Goal: Information Seeking & Learning: Learn about a topic

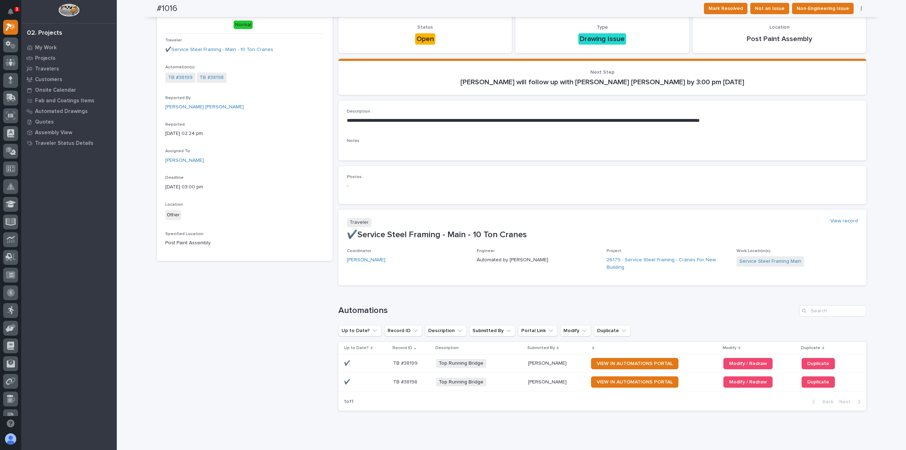
scroll to position [57, 0]
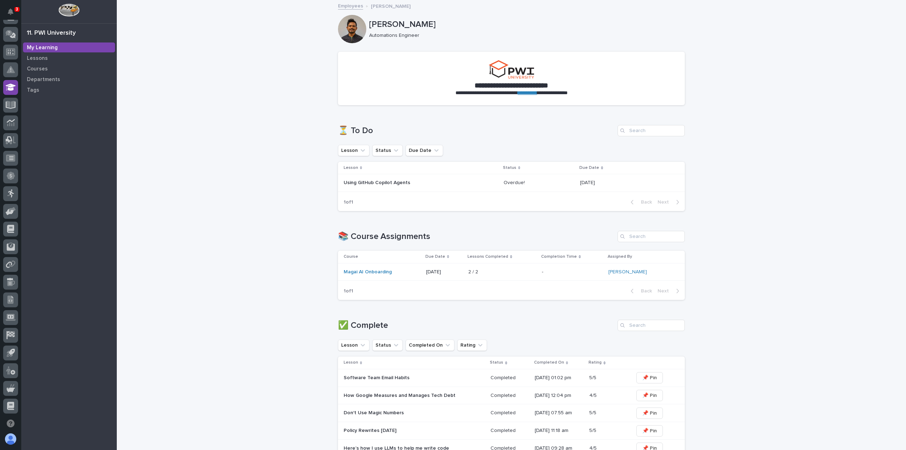
click at [347, 5] on link "Employees" at bounding box center [350, 5] width 25 height 8
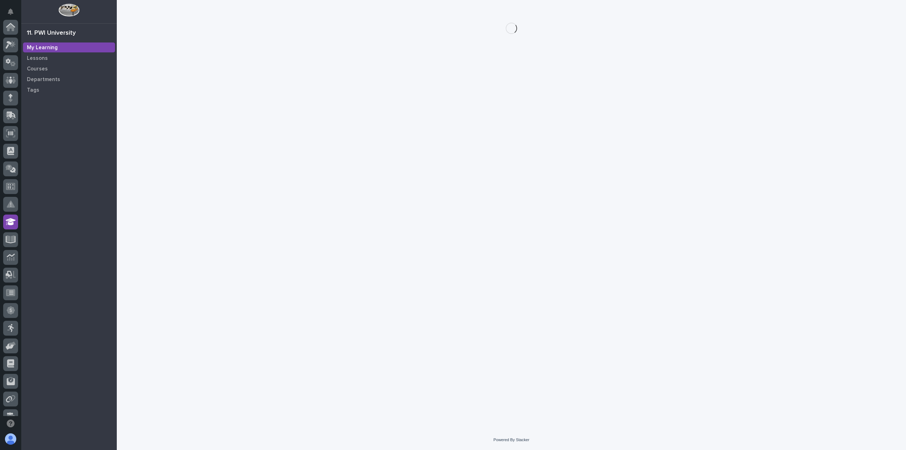
scroll to position [134, 0]
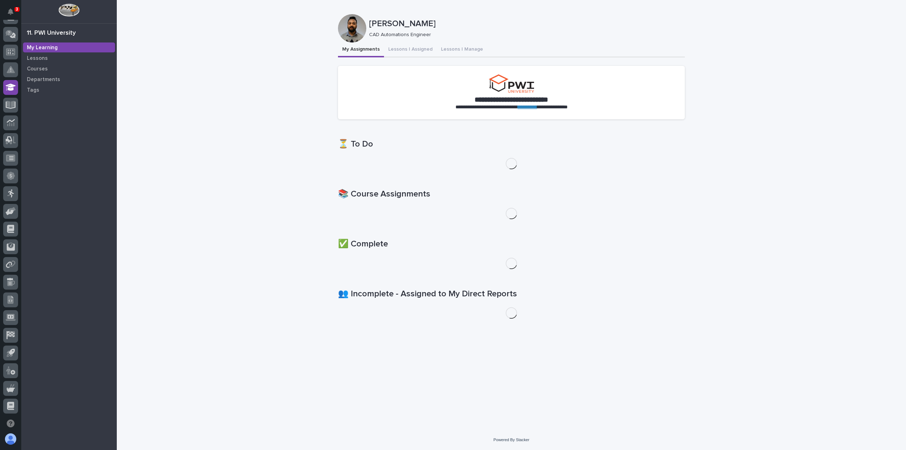
click at [58, 48] on div "My Learning" at bounding box center [69, 47] width 92 height 10
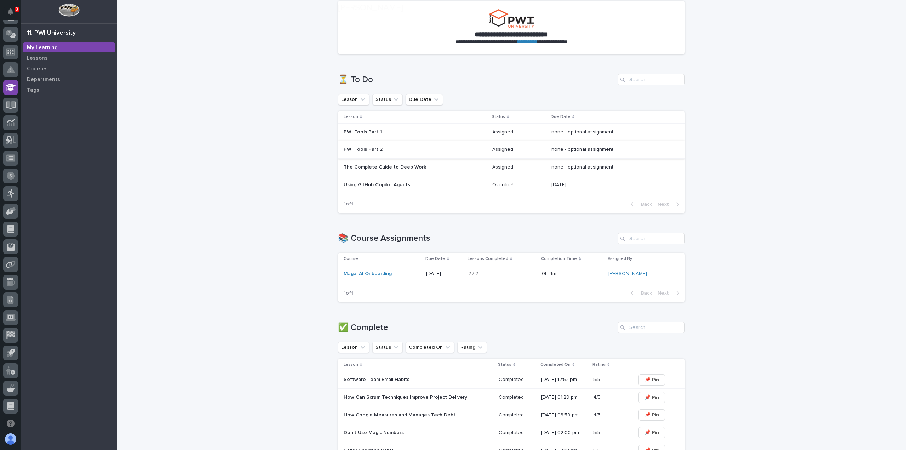
scroll to position [142, 0]
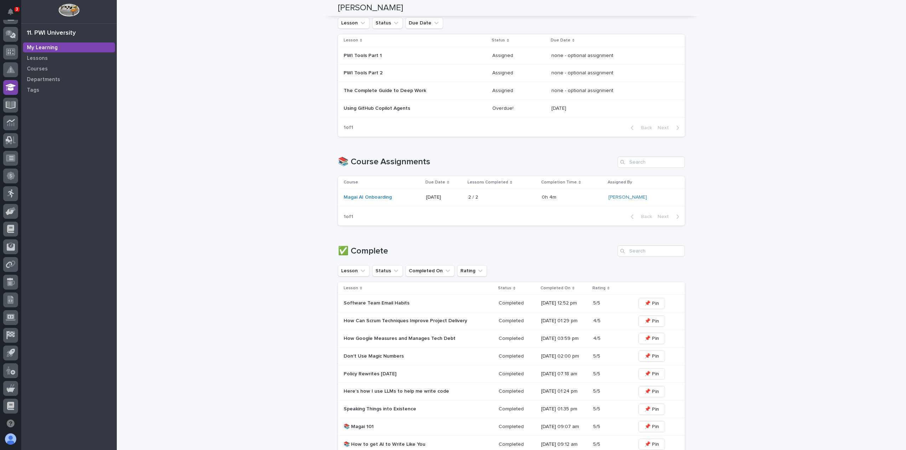
click at [380, 109] on p "Using GitHub Copilot Agents" at bounding box center [406, 108] width 124 height 6
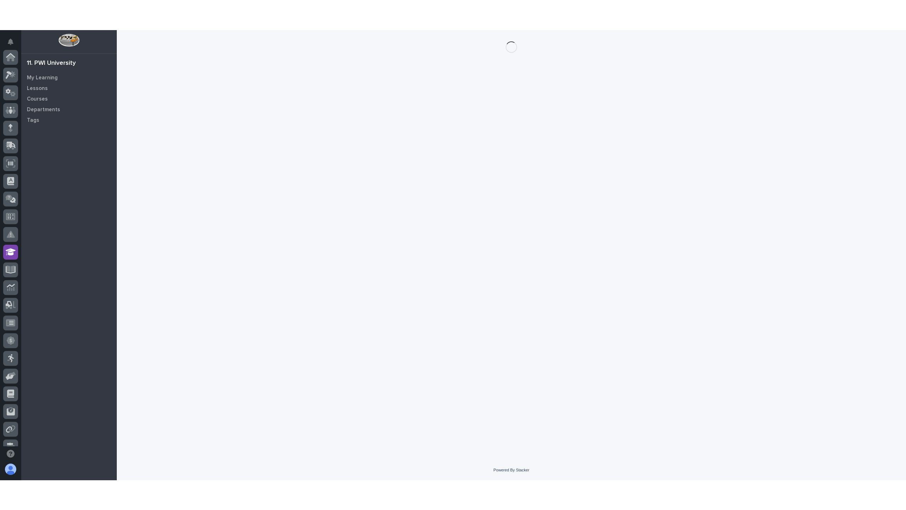
scroll to position [134, 0]
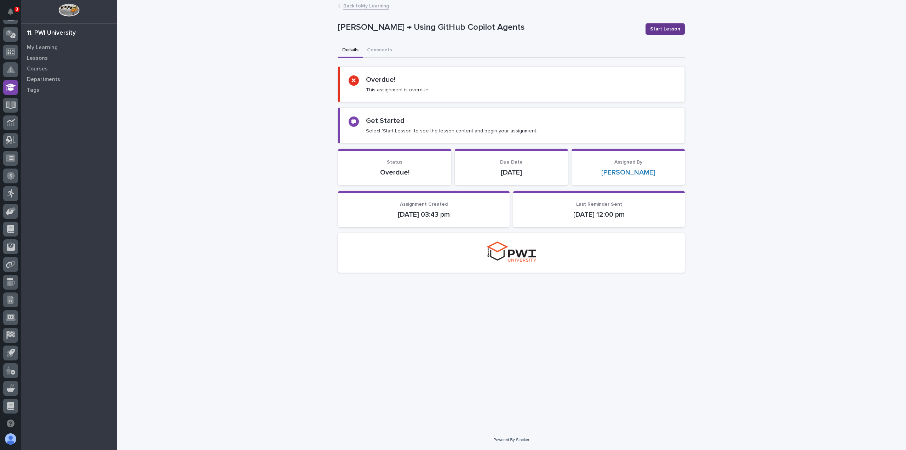
click at [668, 29] on span "Start Lesson" at bounding box center [665, 28] width 30 height 7
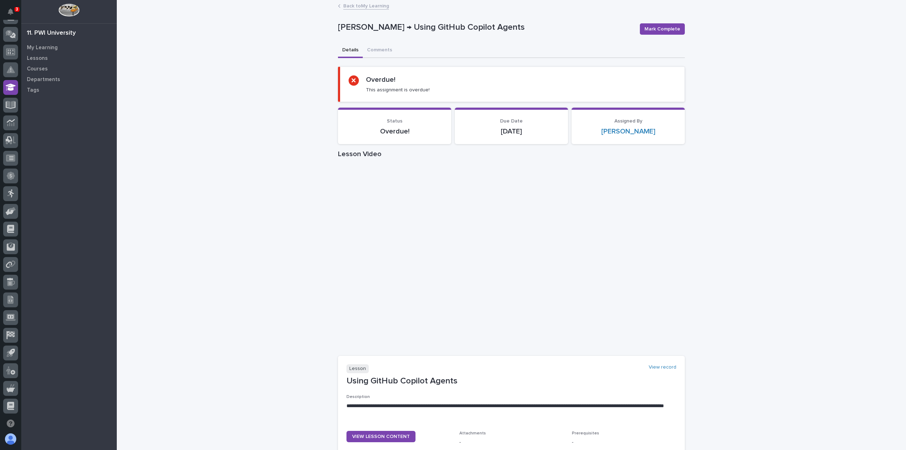
click at [256, 91] on div "**********" at bounding box center [511, 309] width 789 height 617
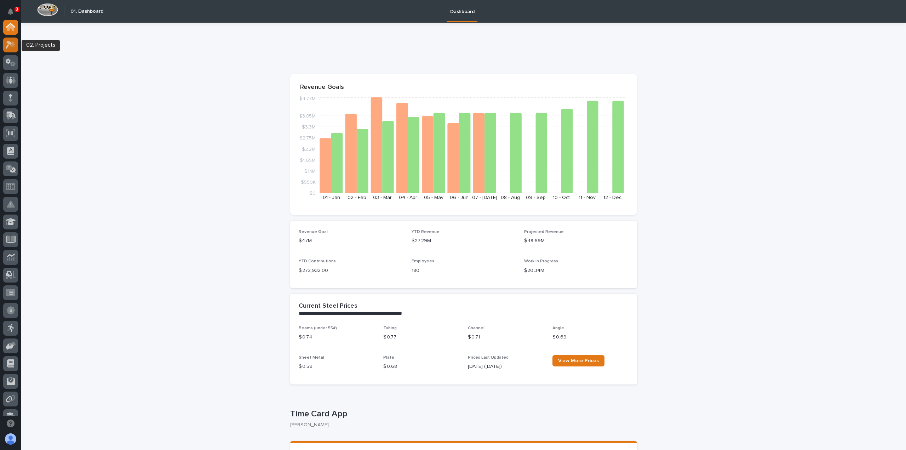
click at [9, 46] on icon at bounding box center [11, 45] width 10 height 8
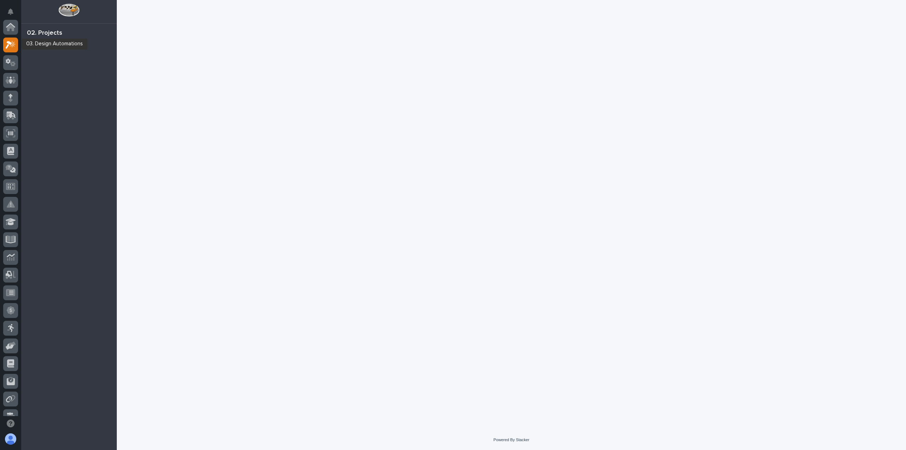
scroll to position [18, 0]
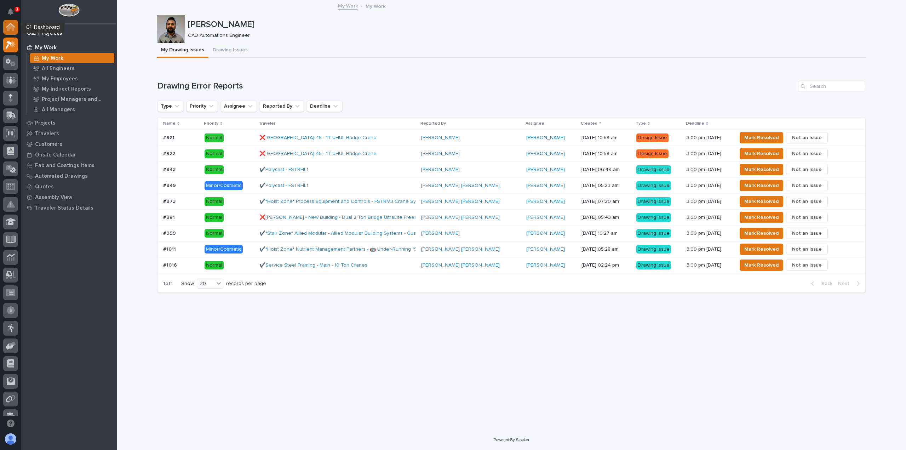
click at [10, 28] on icon at bounding box center [10, 27] width 7 height 7
